Goal: Navigation & Orientation: Find specific page/section

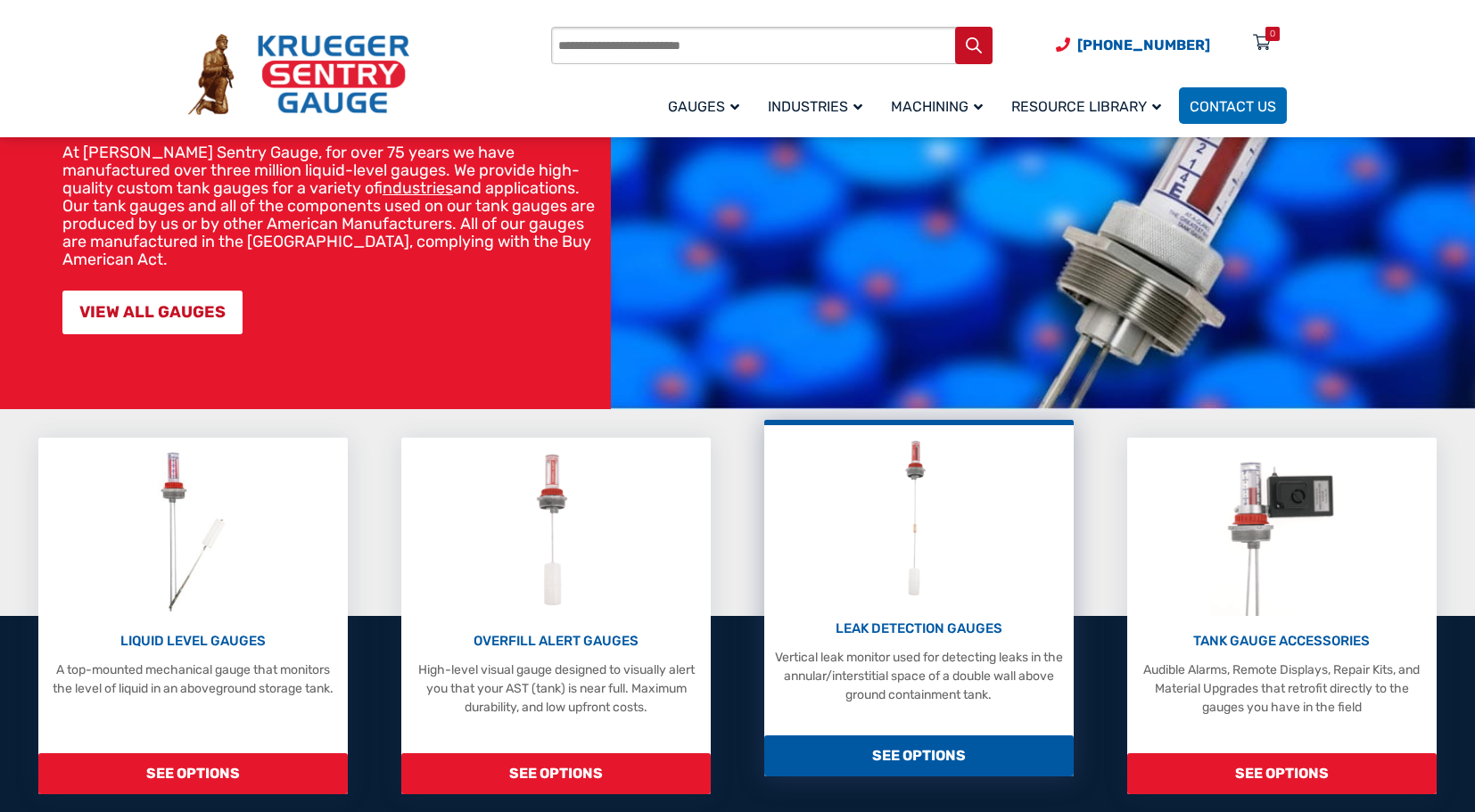
scroll to position [357, 0]
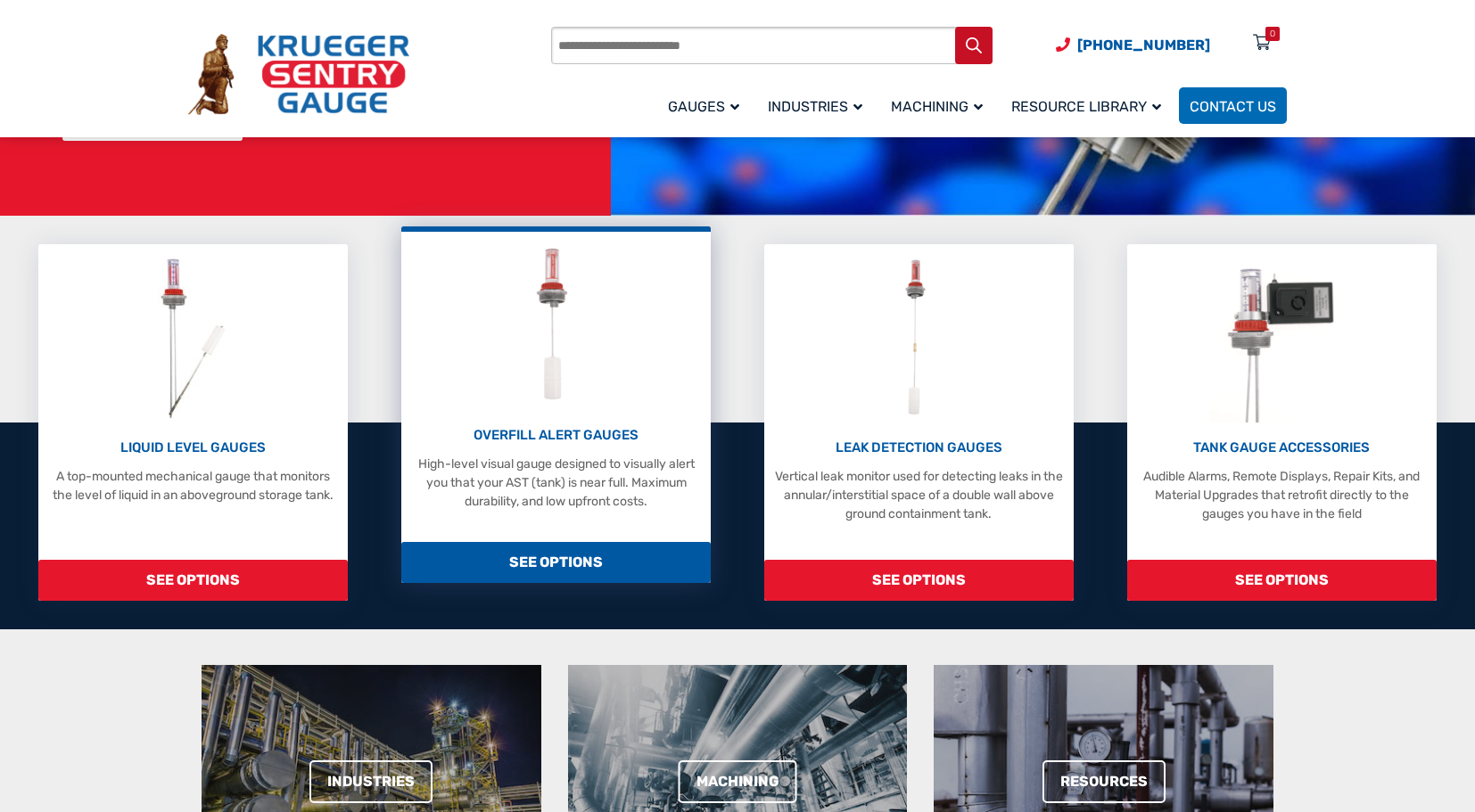
click at [561, 557] on span "SEE OPTIONS" at bounding box center [556, 562] width 310 height 41
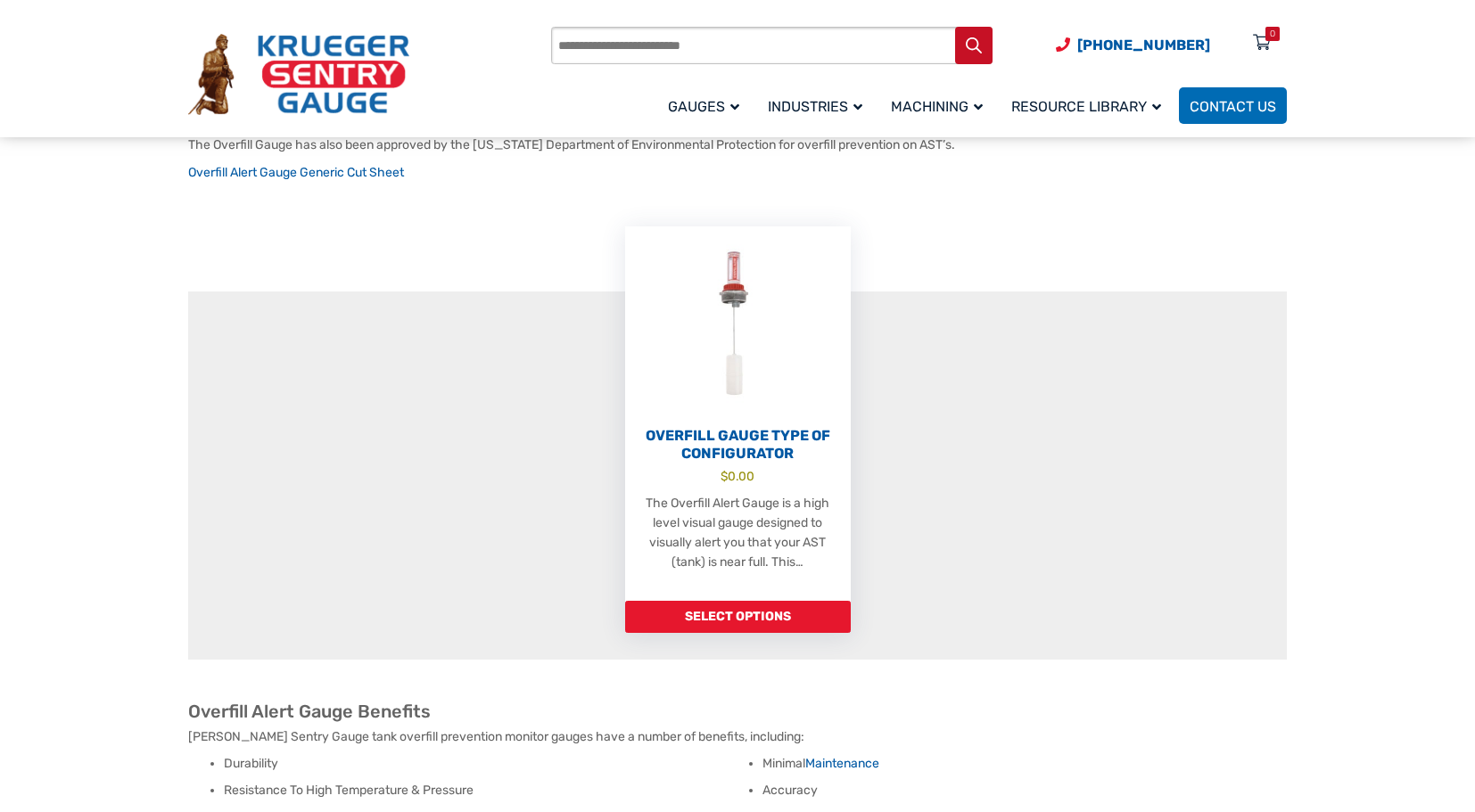
scroll to position [446, 0]
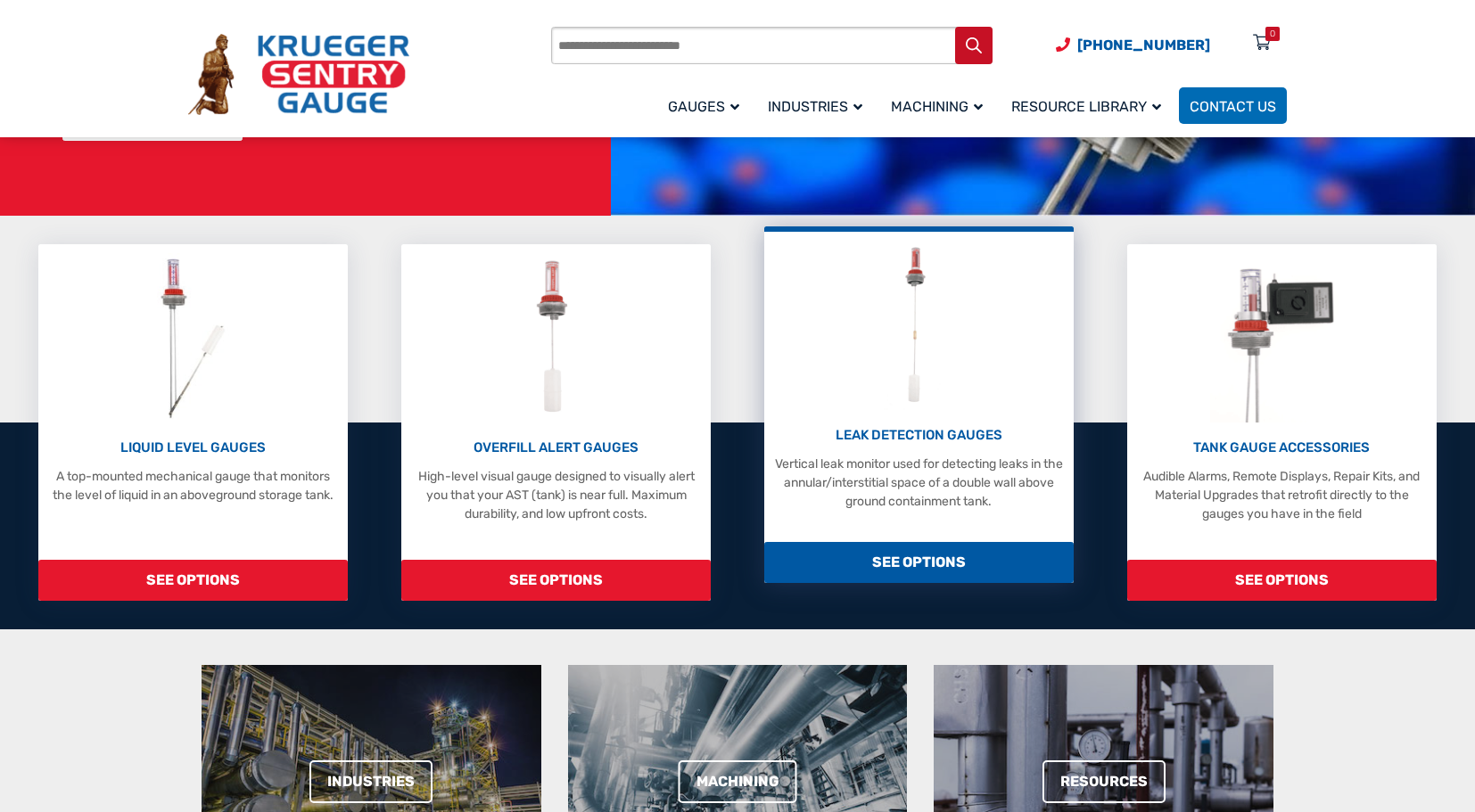
click at [935, 571] on div "LIQUID LEVEL GAUGES A top-mounted mechanical gauge that monitors the level of l…" at bounding box center [738, 423] width 1475 height 357
click at [913, 552] on span "SEE OPTIONS" at bounding box center [919, 562] width 310 height 41
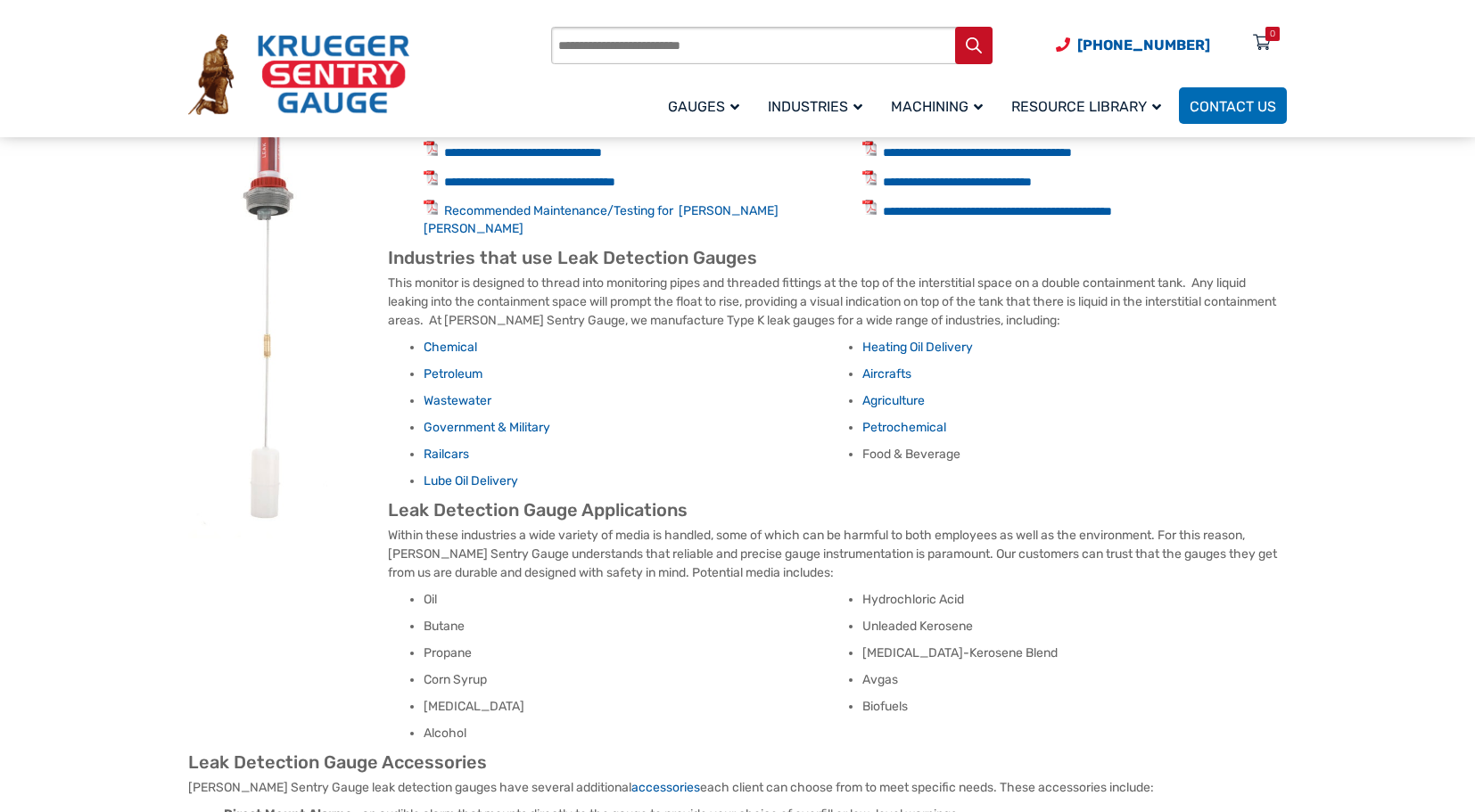
scroll to position [713, 0]
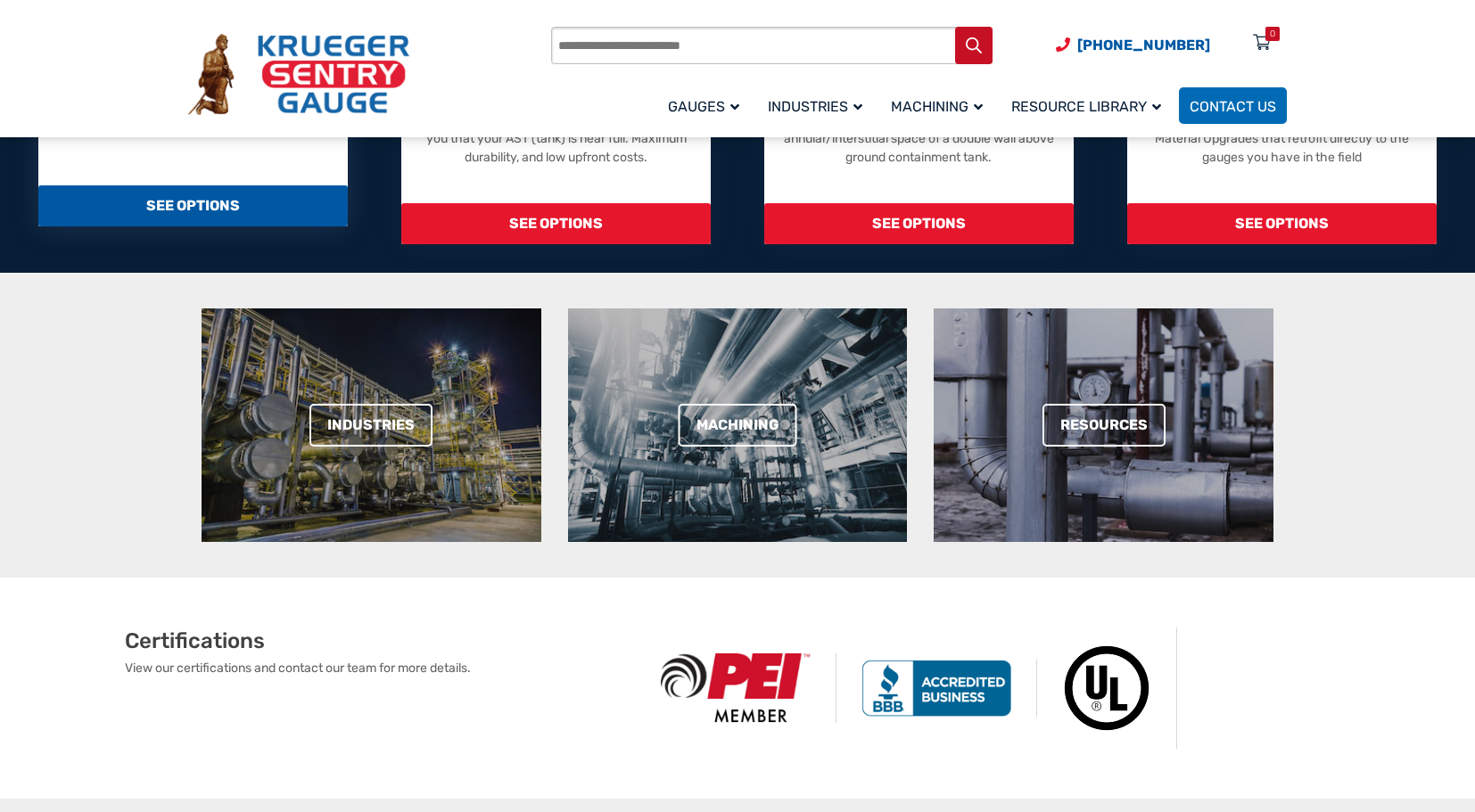
scroll to position [357, 0]
